Goal: Information Seeking & Learning: Learn about a topic

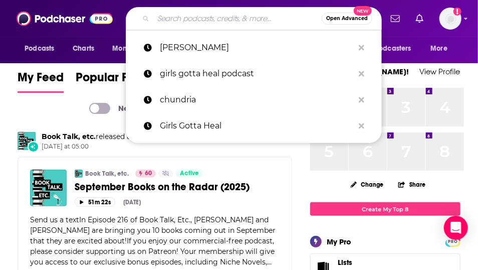
click at [205, 22] on input "Search podcasts, credits, & more..." at bounding box center [237, 19] width 168 height 16
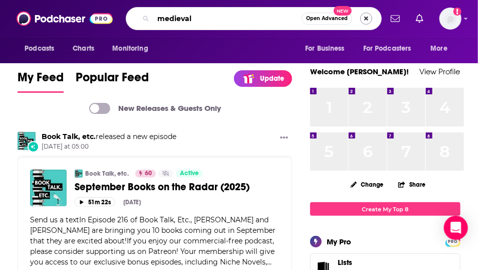
type input "medieval"
click at [363, 19] on button "Search podcasts, credits, & more..." at bounding box center [366, 19] width 12 height 12
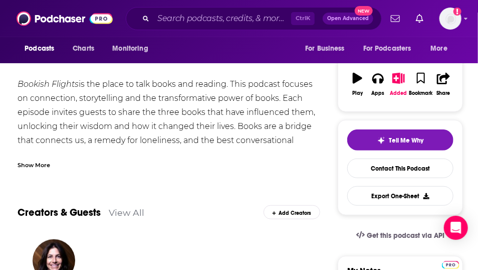
scroll to position [143, 0]
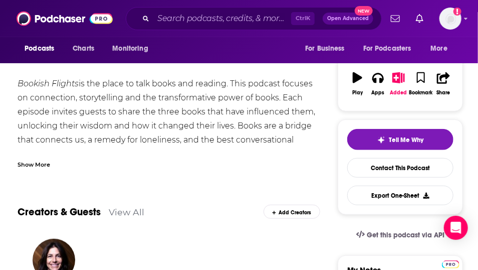
click at [50, 168] on div "Show More" at bounding box center [34, 164] width 33 height 10
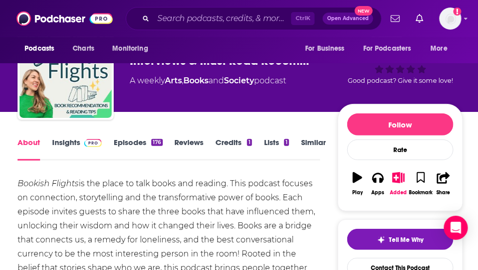
scroll to position [38, 0]
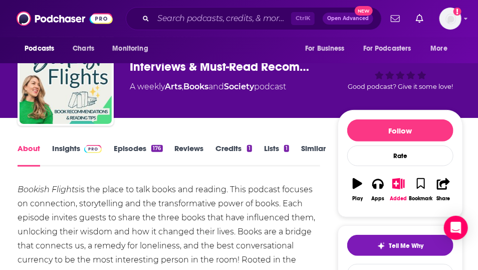
click at [138, 163] on link "Episodes 176" at bounding box center [138, 154] width 49 height 23
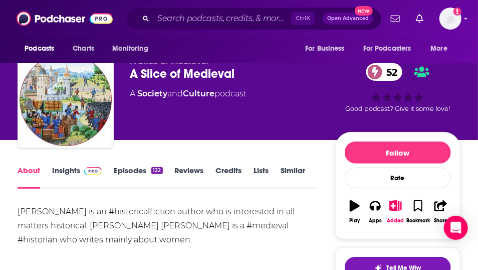
scroll to position [16, 0]
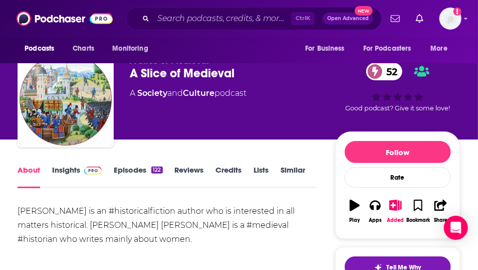
click at [136, 188] on link "Episodes 122" at bounding box center [138, 176] width 49 height 23
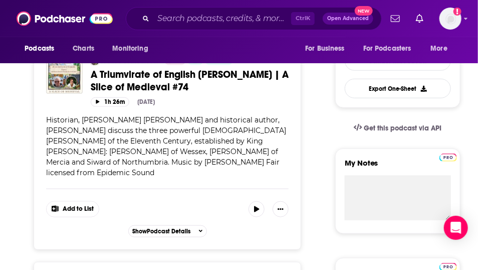
scroll to position [247, 0]
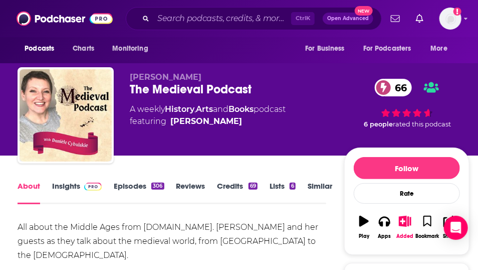
click at [147, 203] on link "Episodes 306" at bounding box center [139, 192] width 50 height 23
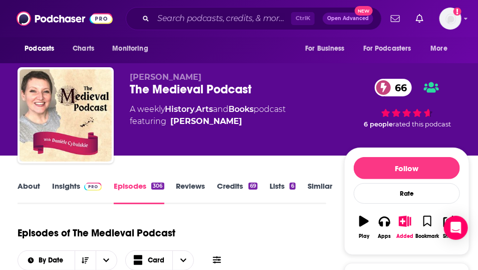
click at [67, 199] on link "Insights" at bounding box center [77, 192] width 50 height 23
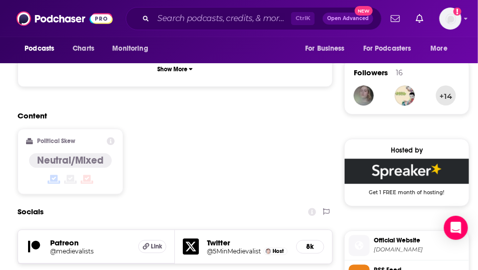
scroll to position [943, 0]
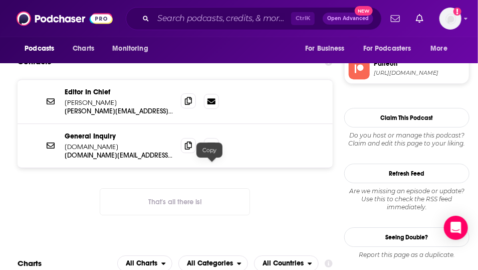
click at [192, 105] on icon at bounding box center [188, 101] width 7 height 8
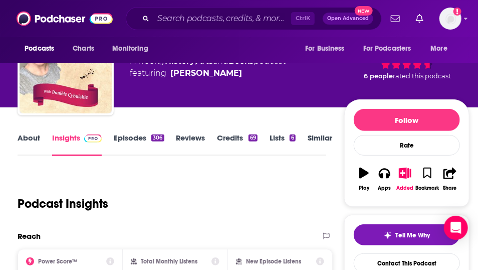
scroll to position [0, 0]
